Goal: Find specific page/section: Find specific page/section

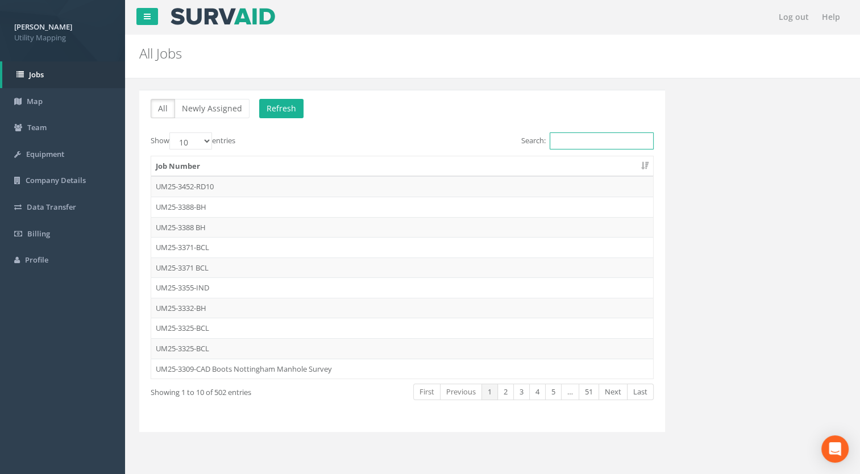
click at [574, 138] on input "Search:" at bounding box center [602, 140] width 104 height 17
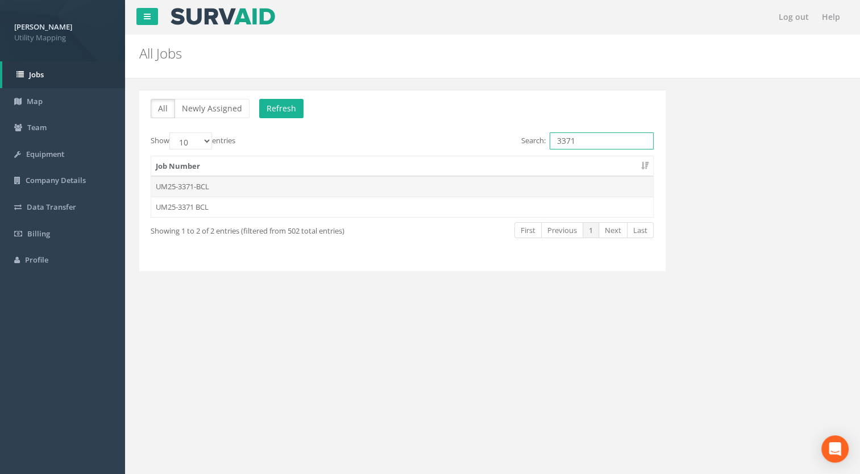
type input "3371"
click at [218, 186] on td "UM25-3371-BCL" at bounding box center [402, 186] width 502 height 20
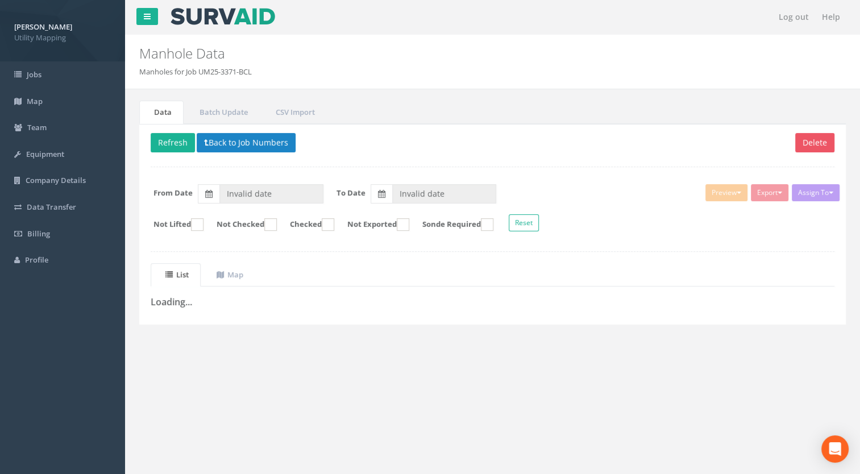
type input "[DATE]"
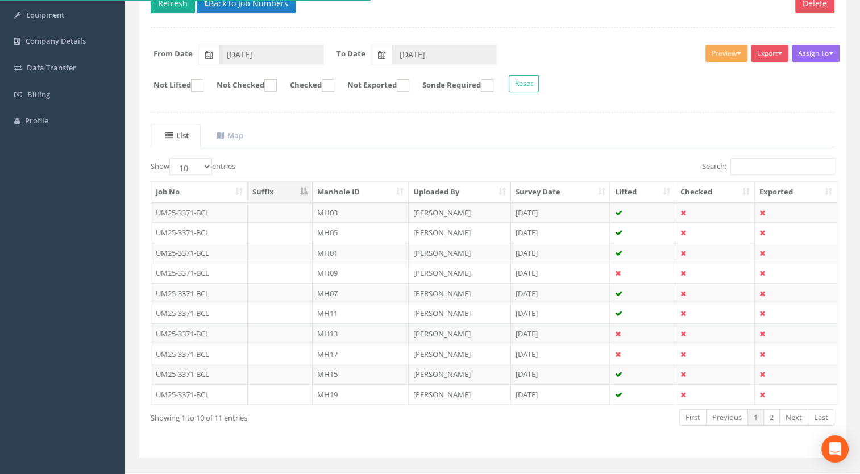
scroll to position [157, 0]
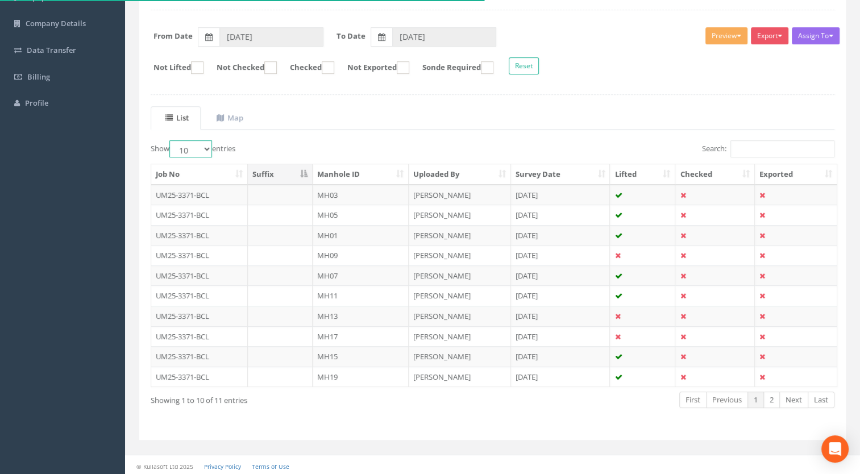
click at [194, 150] on select "10 25 50 100" at bounding box center [190, 148] width 43 height 17
select select "100"
click at [171, 140] on select "10 25 50 100" at bounding box center [190, 148] width 43 height 17
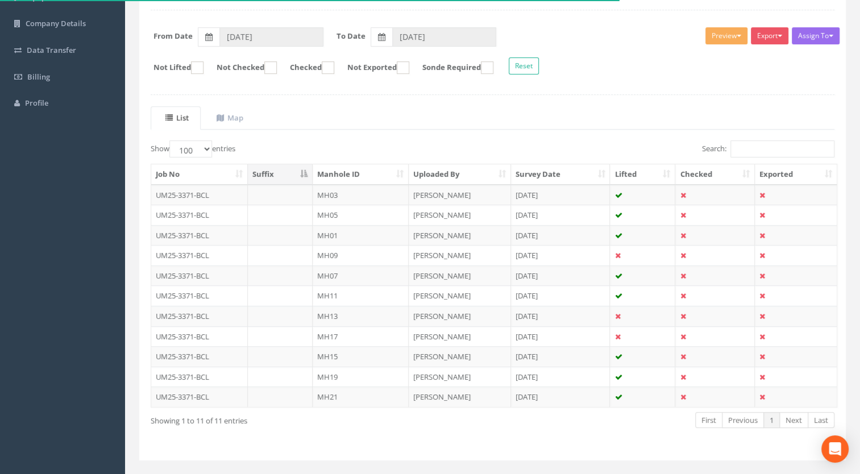
click at [351, 170] on th "Manhole ID" at bounding box center [361, 174] width 96 height 20
click at [219, 194] on td "UM25-3371-BCL" at bounding box center [199, 195] width 97 height 20
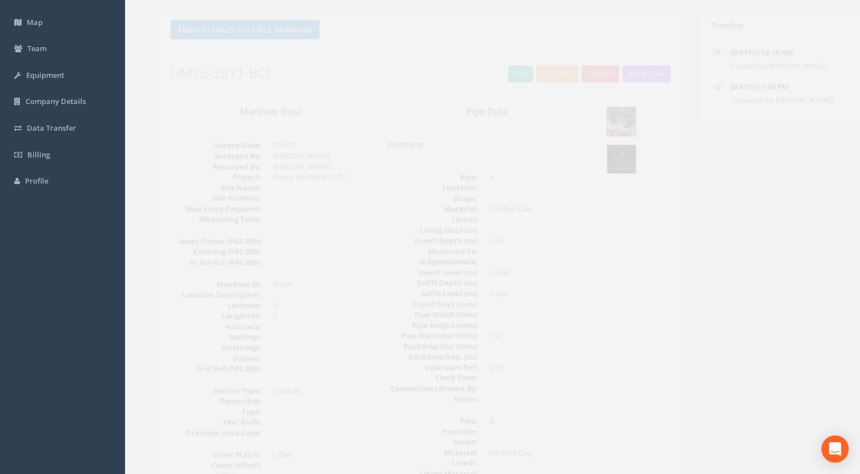
scroll to position [0, 0]
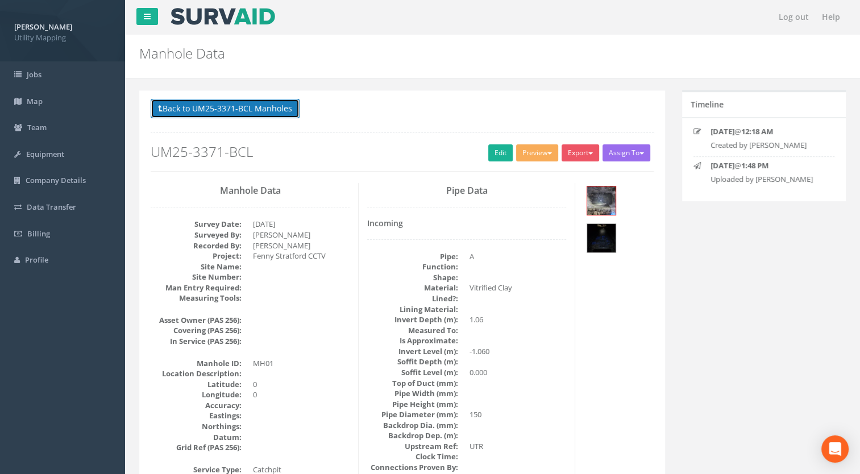
click at [230, 103] on button "Back to UM25-3371-BCL Manholes" at bounding box center [225, 108] width 149 height 19
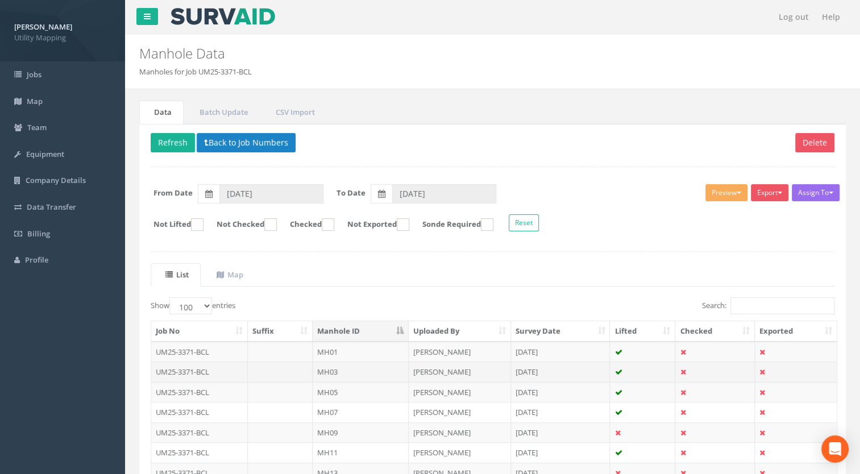
click at [335, 369] on td "MH03" at bounding box center [361, 372] width 96 height 20
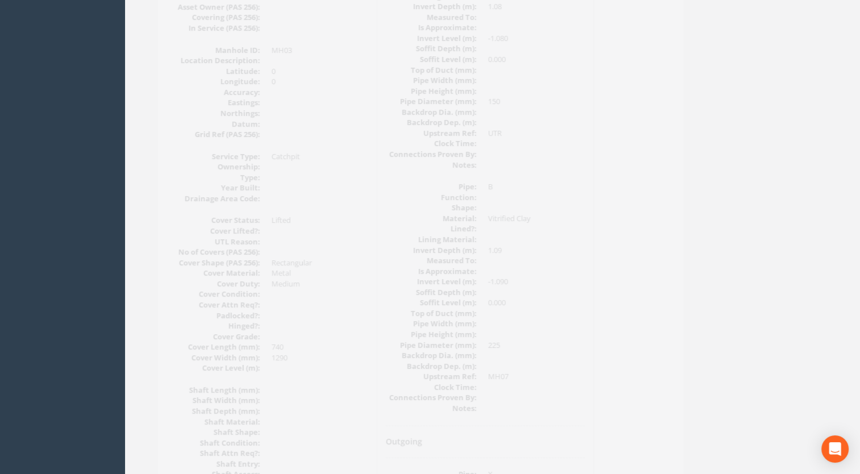
scroll to position [426, 0]
